Goal: Task Accomplishment & Management: Complete application form

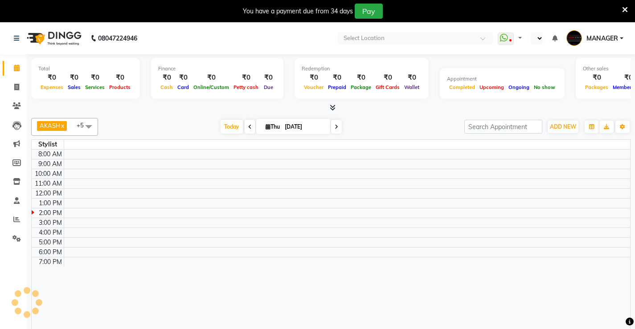
select select "en"
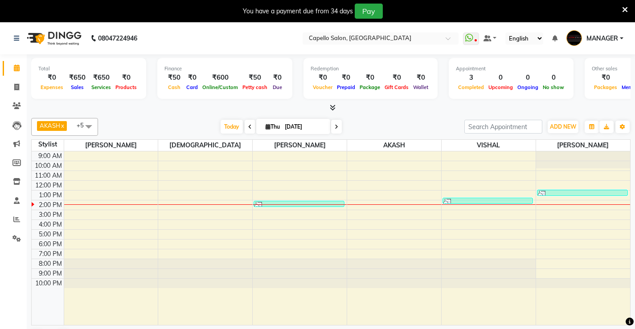
drag, startPoint x: 452, startPoint y: 315, endPoint x: 76, endPoint y: 326, distance: 375.5
click at [452, 315] on div at bounding box center [488, 238] width 94 height 174
click at [8, 219] on link "Reports" at bounding box center [13, 219] width 21 height 15
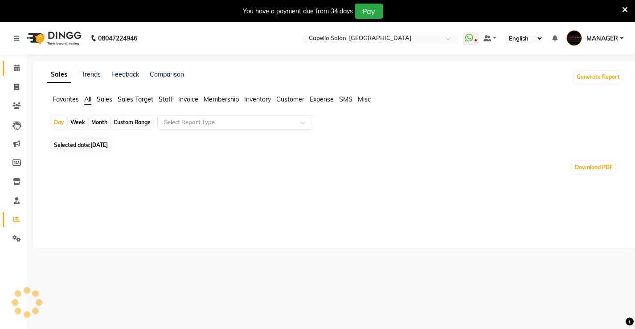
click at [15, 66] on icon at bounding box center [17, 68] width 6 height 7
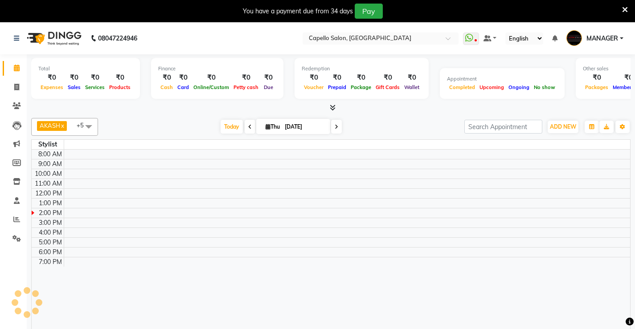
scroll to position [22, 0]
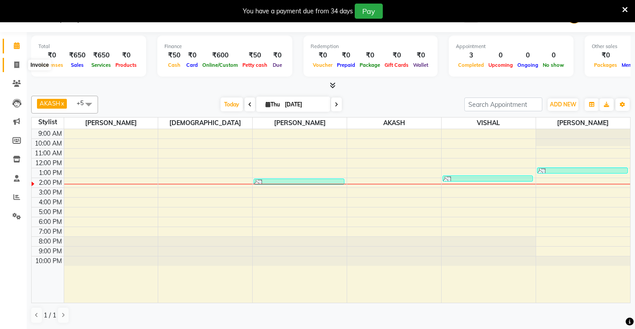
drag, startPoint x: 16, startPoint y: 68, endPoint x: 41, endPoint y: 69, distance: 25.0
click at [16, 68] on icon at bounding box center [16, 64] width 5 height 7
select select "service"
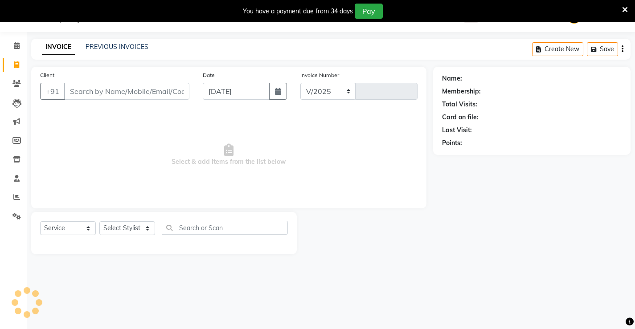
select select "857"
type input "4578"
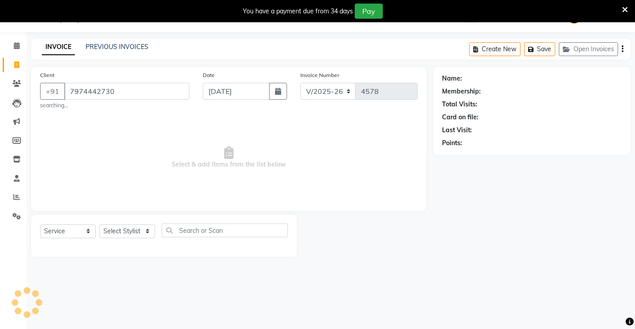
type input "7974442730"
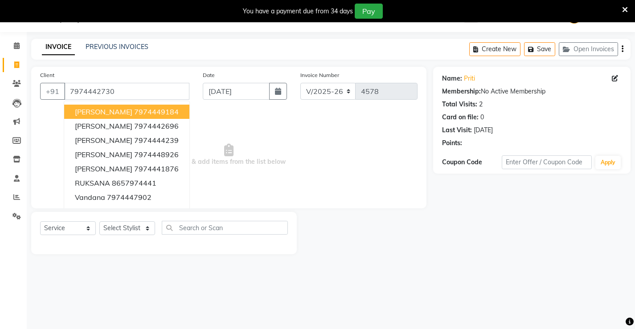
click at [350, 157] on span "Select & add items from the list below" at bounding box center [228, 154] width 377 height 89
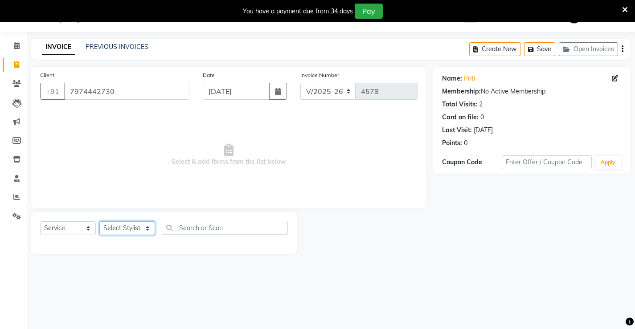
click at [114, 228] on select "Select Stylist ADMIN AKASH ANJALI [PERSON_NAME] [PERSON_NAME] MANAGER [PERSON_N…" at bounding box center [127, 228] width 56 height 14
select select "60457"
click at [99, 221] on select "Select Stylist ADMIN AKASH ANJALI [PERSON_NAME] [PERSON_NAME] MANAGER [PERSON_N…" at bounding box center [127, 228] width 56 height 14
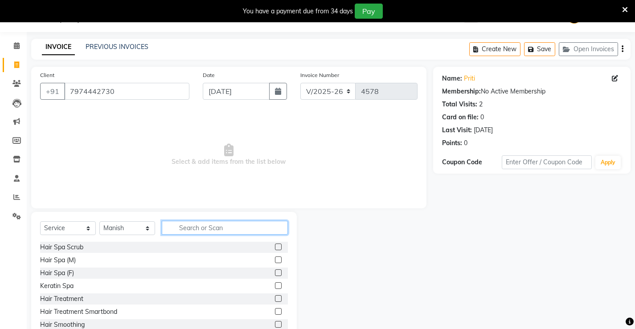
click at [195, 227] on input "text" at bounding box center [225, 228] width 126 height 14
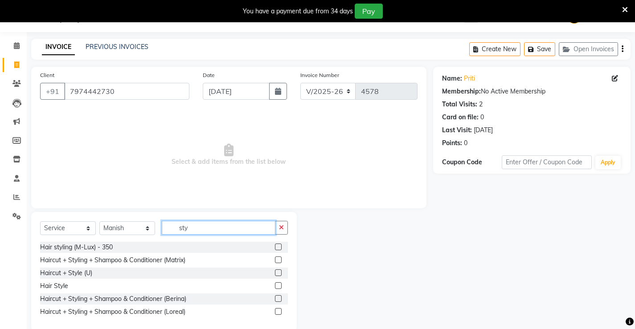
type input "sty"
click at [275, 259] on label at bounding box center [278, 259] width 7 height 7
click at [275, 259] on input "checkbox" at bounding box center [278, 260] width 6 height 6
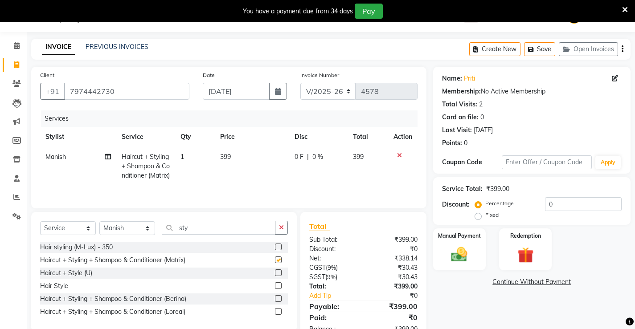
checkbox input "false"
click at [241, 164] on td "399" at bounding box center [252, 166] width 75 height 39
select select "60457"
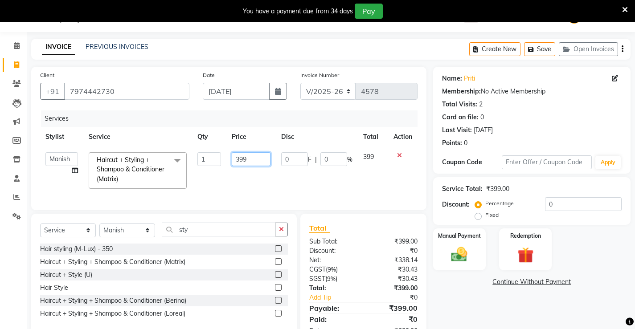
drag, startPoint x: 265, startPoint y: 155, endPoint x: 178, endPoint y: 210, distance: 102.5
click at [240, 171] on td "399" at bounding box center [250, 170] width 49 height 47
type input "3"
type input "600"
click at [361, 195] on div "Services Stylist Service Qty Price Disc Total Action ADMIN AKASH ANJALI [PERSON…" at bounding box center [228, 155] width 377 height 91
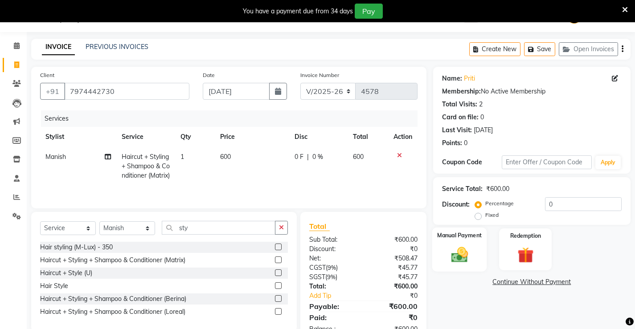
click at [469, 244] on div "Manual Payment" at bounding box center [458, 250] width 55 height 44
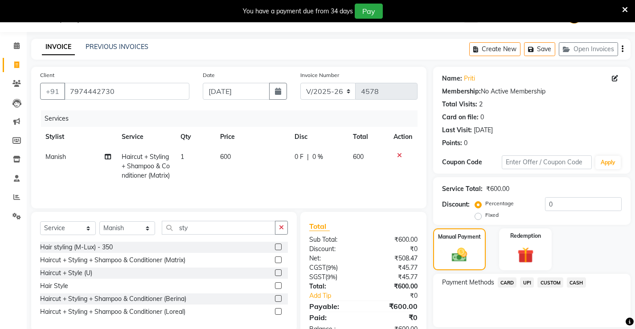
click at [525, 281] on span "UPI" at bounding box center [527, 282] width 14 height 10
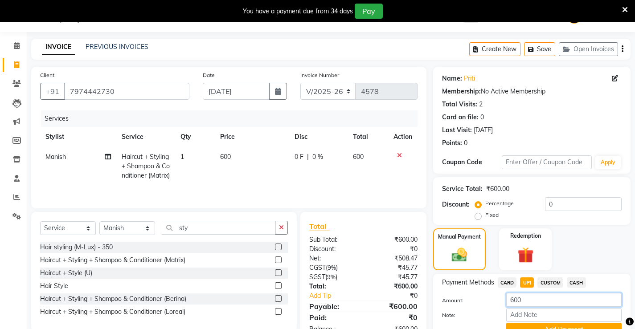
drag, startPoint x: 520, startPoint y: 297, endPoint x: 429, endPoint y: 324, distance: 94.8
click at [432, 323] on div "Client [PHONE_NUMBER] Date [DATE] Invoice Number V/2025 V/[PHONE_NUMBER] Servic…" at bounding box center [330, 213] width 612 height 292
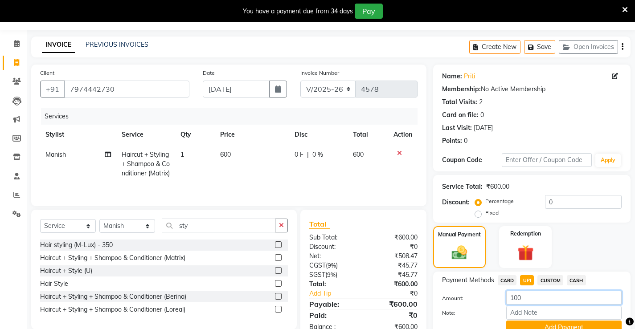
scroll to position [65, 0]
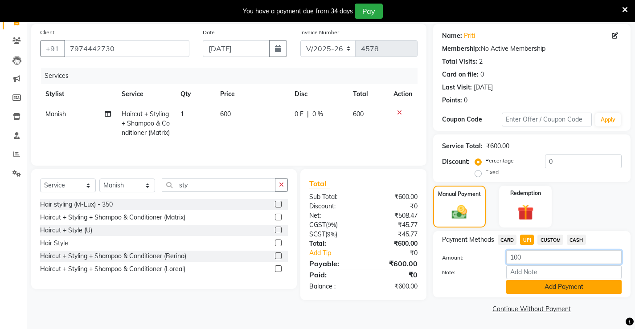
type input "100"
click at [549, 291] on button "Add Payment" at bounding box center [563, 287] width 115 height 14
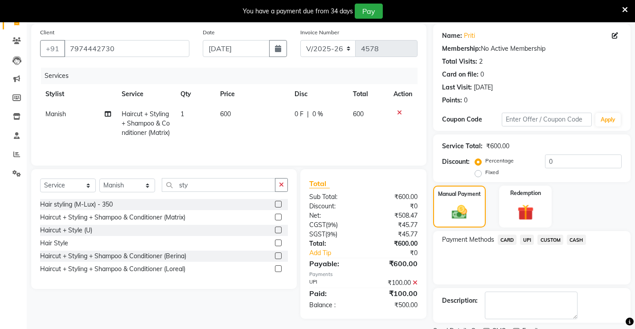
click at [577, 240] on span "CASH" at bounding box center [575, 240] width 19 height 10
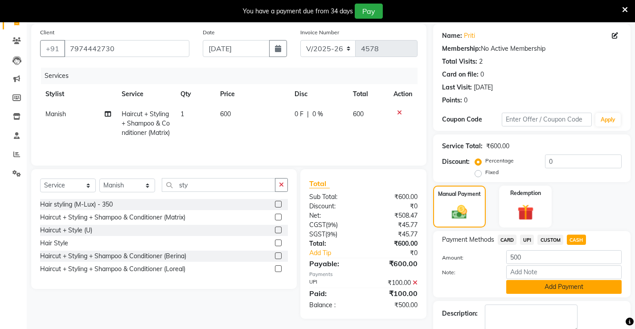
click at [575, 283] on button "Add Payment" at bounding box center [563, 287] width 115 height 14
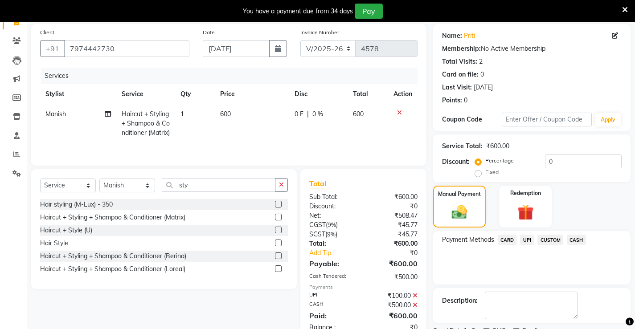
scroll to position [102, 0]
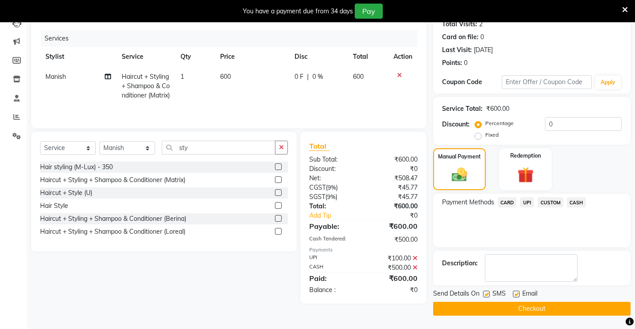
click at [544, 304] on button "Checkout" at bounding box center [531, 309] width 197 height 14
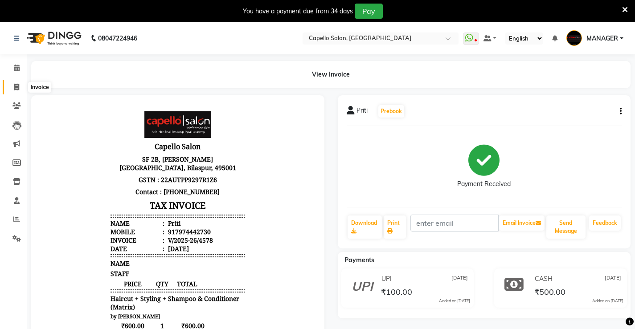
click at [15, 86] on icon at bounding box center [16, 87] width 5 height 7
select select "service"
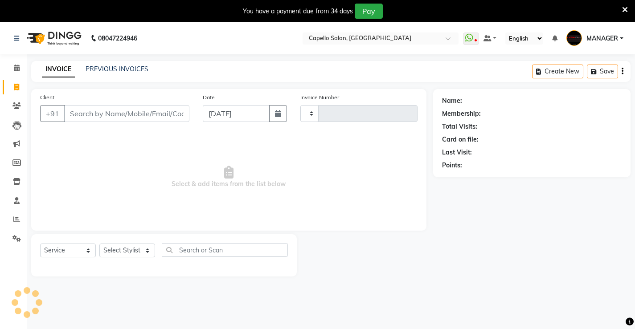
scroll to position [22, 0]
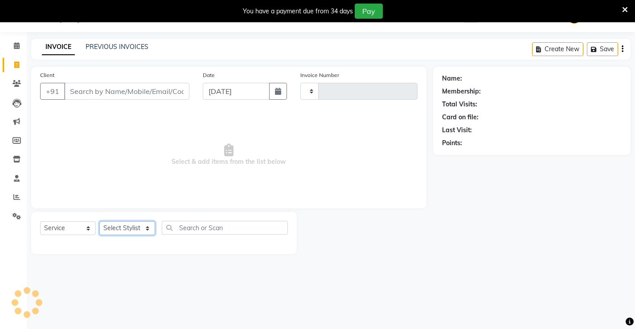
click at [127, 228] on select "Select Stylist" at bounding box center [127, 228] width 56 height 14
select select "857"
type input "4579"
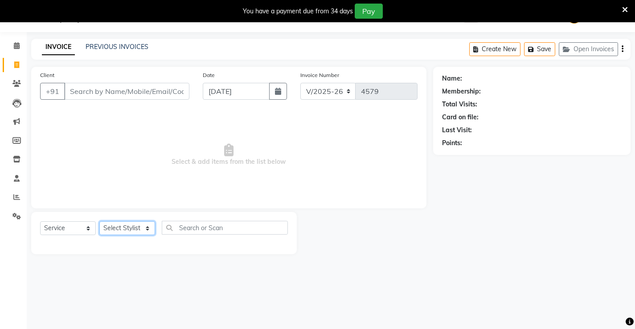
select select "73635"
click at [99, 221] on select "Select Stylist ADMIN AKASH ANJALI [PERSON_NAME] [PERSON_NAME] MANAGER [PERSON_N…" at bounding box center [127, 228] width 56 height 14
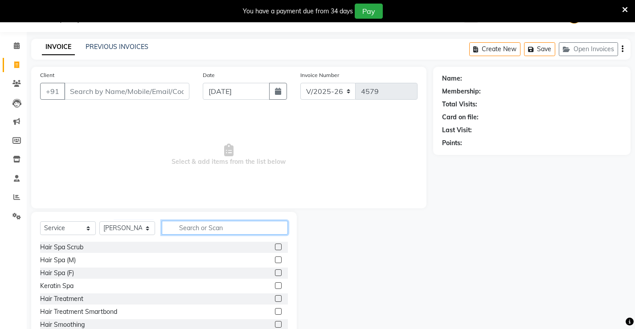
click at [207, 229] on input "text" at bounding box center [225, 228] width 126 height 14
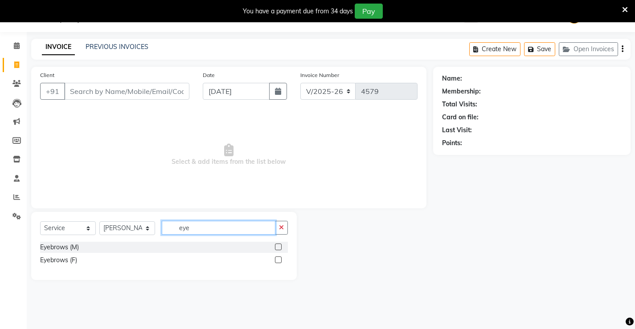
type input "eye"
click at [278, 260] on label at bounding box center [278, 259] width 7 height 7
click at [278, 260] on input "checkbox" at bounding box center [278, 260] width 6 height 6
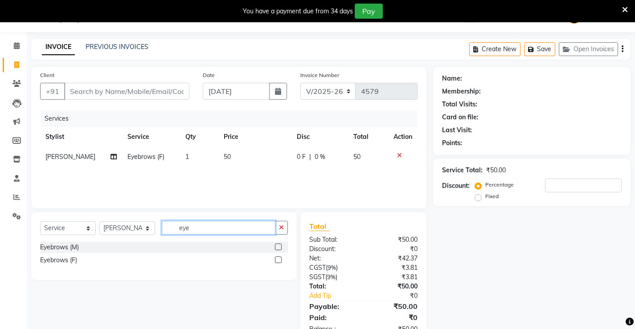
checkbox input "false"
drag, startPoint x: 208, startPoint y: 223, endPoint x: 14, endPoint y: 251, distance: 195.7
click at [32, 245] on div "Select Service Product Membership Package Voucher Prepaid Gift Card Select Styl…" at bounding box center [163, 246] width 265 height 68
type input "upp"
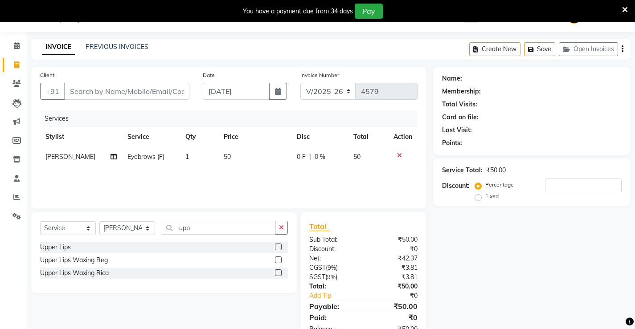
click at [281, 247] on label at bounding box center [278, 247] width 7 height 7
click at [281, 247] on input "checkbox" at bounding box center [278, 247] width 6 height 6
checkbox input "false"
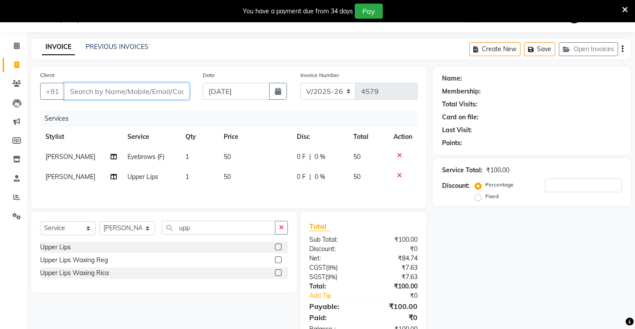
click at [165, 86] on input "Client" at bounding box center [126, 91] width 125 height 17
type input "8"
type input "0"
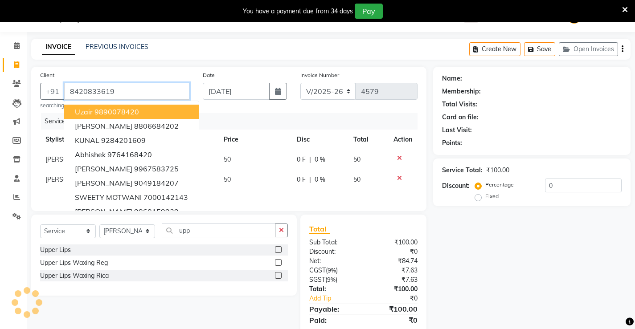
type input "8420833619"
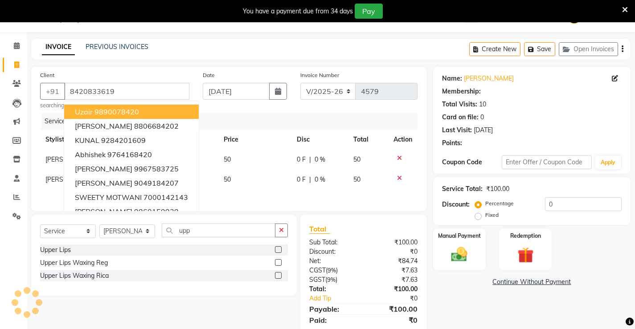
select select "1: Object"
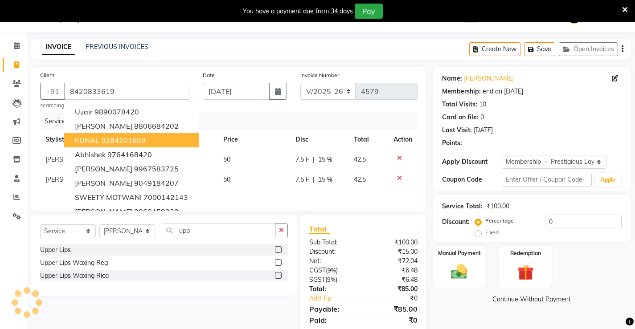
type input "15"
click at [467, 258] on div "Manual Payment" at bounding box center [458, 267] width 55 height 44
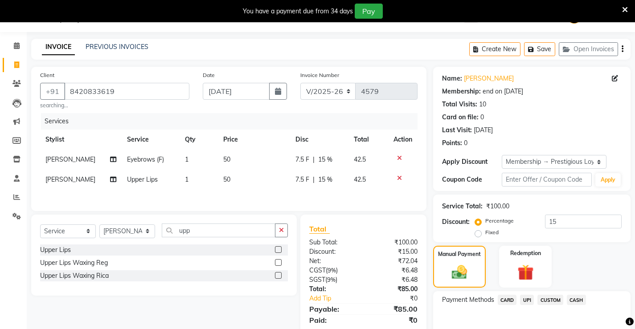
click at [526, 301] on span "UPI" at bounding box center [527, 300] width 14 height 10
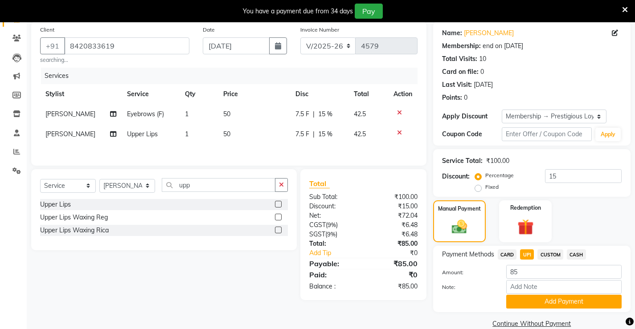
scroll to position [82, 0]
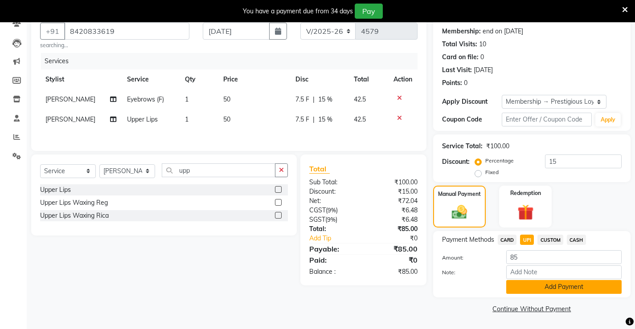
click at [533, 291] on button "Add Payment" at bounding box center [563, 287] width 115 height 14
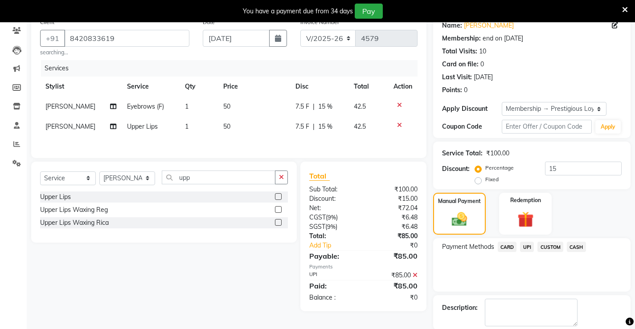
scroll to position [120, 0]
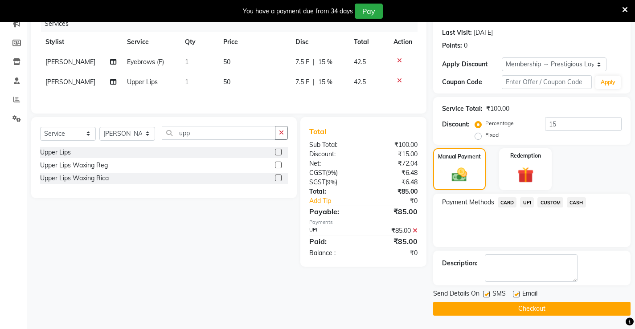
click at [513, 313] on button "Checkout" at bounding box center [531, 309] width 197 height 14
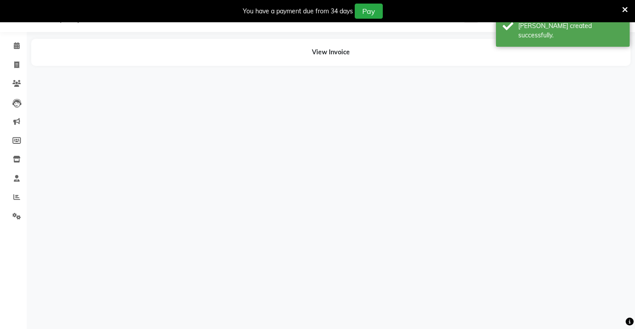
scroll to position [22, 0]
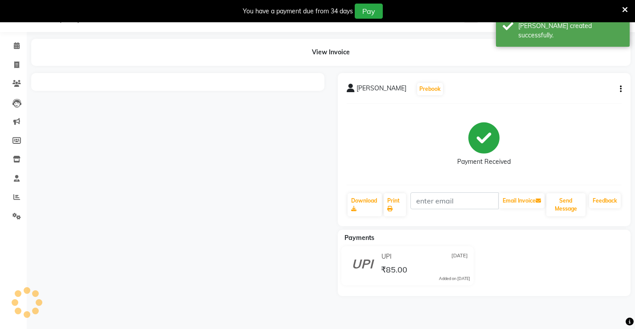
click at [626, 12] on icon at bounding box center [625, 10] width 6 height 8
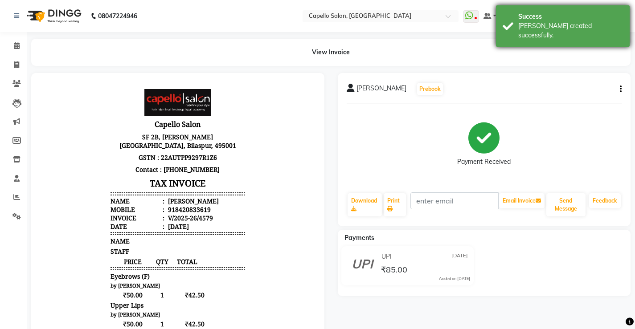
scroll to position [0, 0]
